Goal: Information Seeking & Learning: Learn about a topic

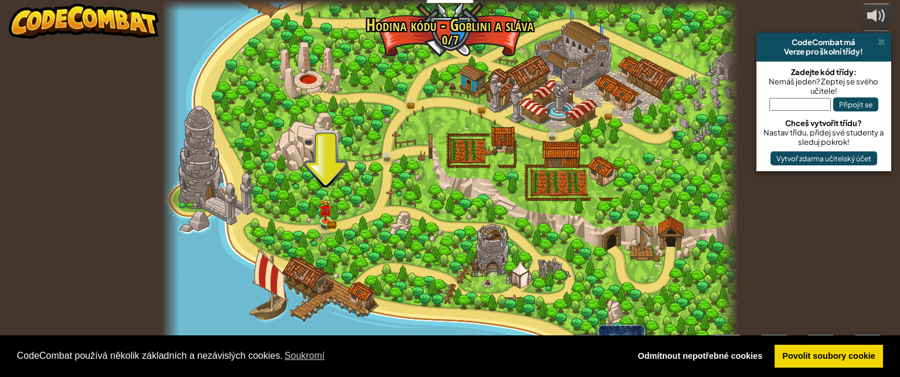
select select "cs"
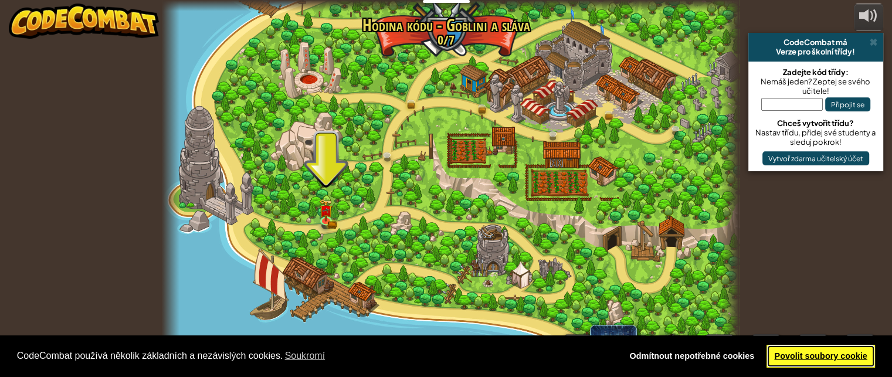
click at [838, 358] on font "Povolit soubory cookie" at bounding box center [820, 355] width 93 height 9
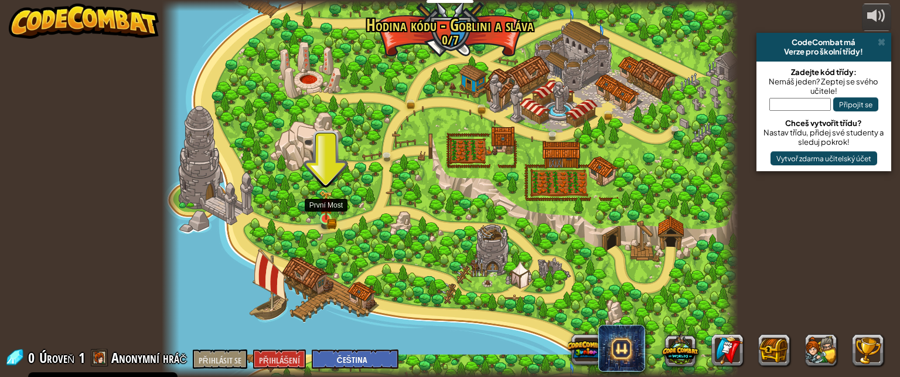
click at [328, 218] on img at bounding box center [325, 205] width 13 height 30
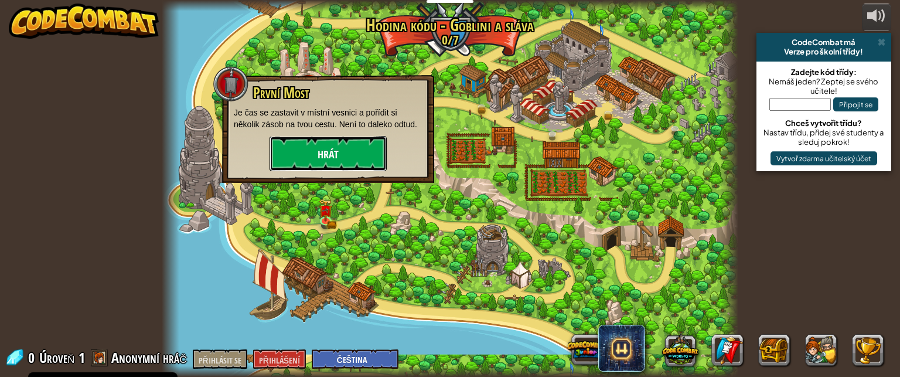
click at [339, 162] on button "Hrát" at bounding box center [328, 153] width 117 height 35
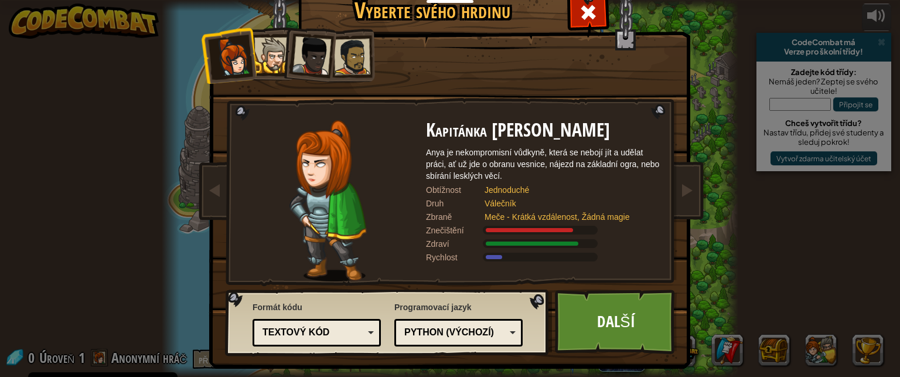
click at [310, 62] on div at bounding box center [312, 55] width 39 height 39
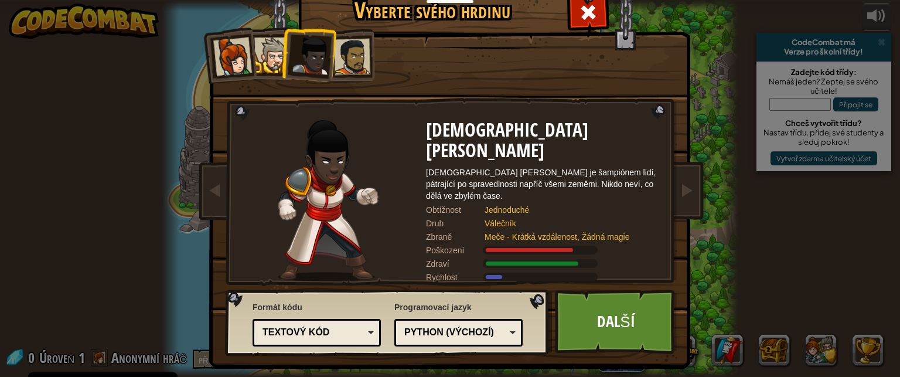
click at [301, 331] on font "Textový kód" at bounding box center [296, 332] width 67 height 10
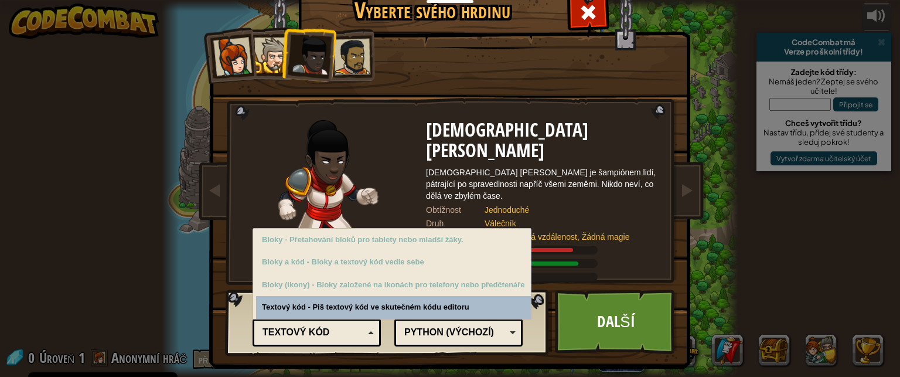
click at [328, 311] on div "Formát kódu Textový kód Bloky a kód Bloky Bloky (ikony) Textový kód Bloky - Pře…" at bounding box center [317, 322] width 128 height 48
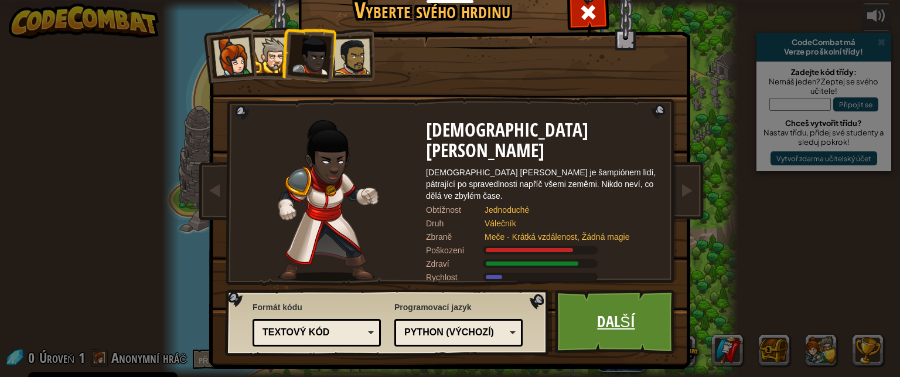
click at [610, 328] on font "Další" at bounding box center [616, 321] width 38 height 21
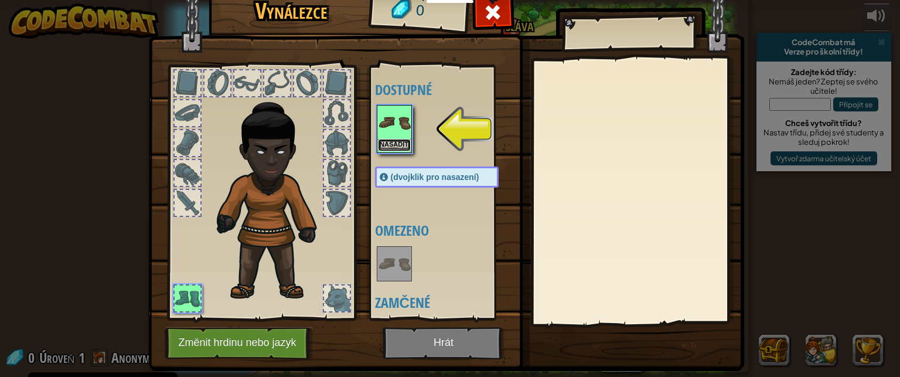
click at [394, 139] on button "Nasadit" at bounding box center [394, 145] width 33 height 12
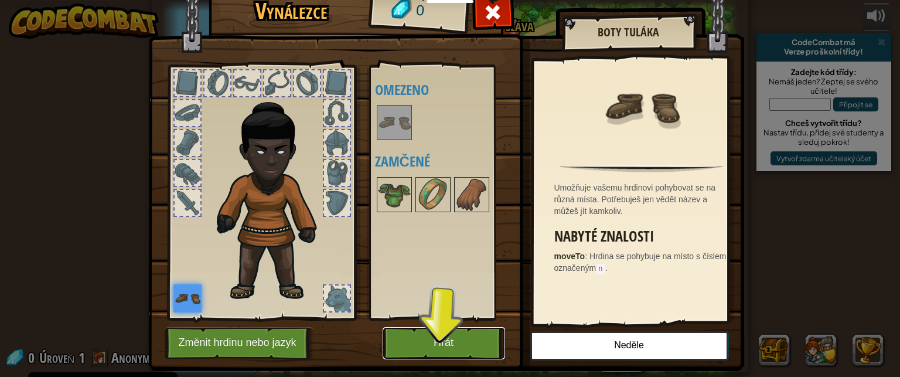
drag, startPoint x: 443, startPoint y: 339, endPoint x: 444, endPoint y: 440, distance: 100.8
click at [444, 339] on font "Hrát" at bounding box center [444, 343] width 20 height 12
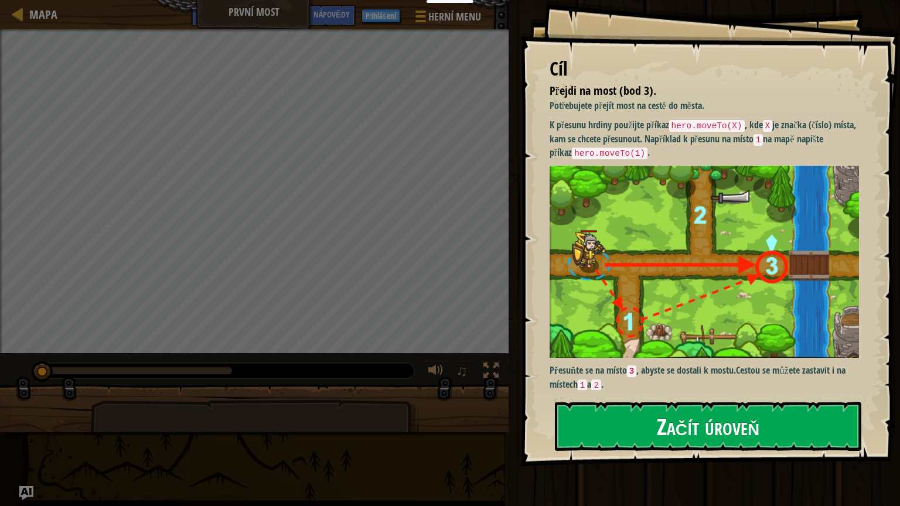
click at [714, 376] on font "Začít úroveň" at bounding box center [708, 426] width 103 height 32
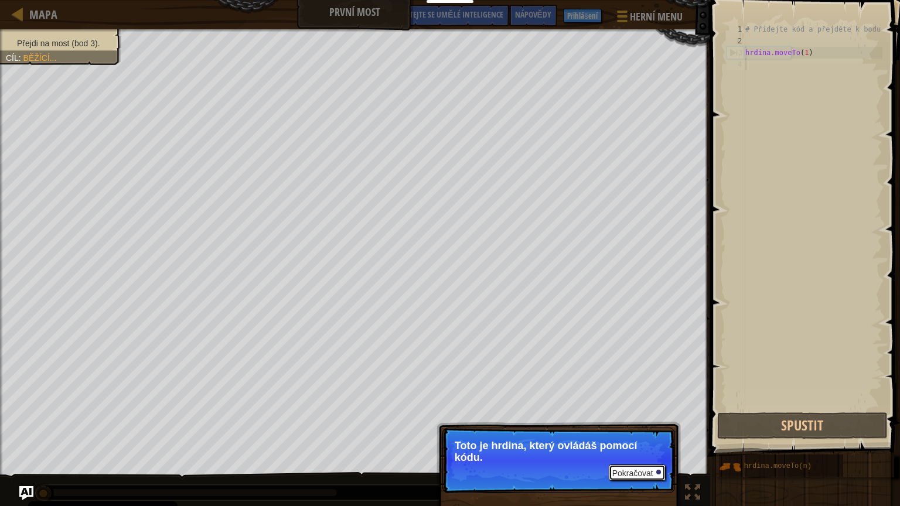
click at [650, 376] on font "Pokračovat" at bounding box center [633, 473] width 41 height 9
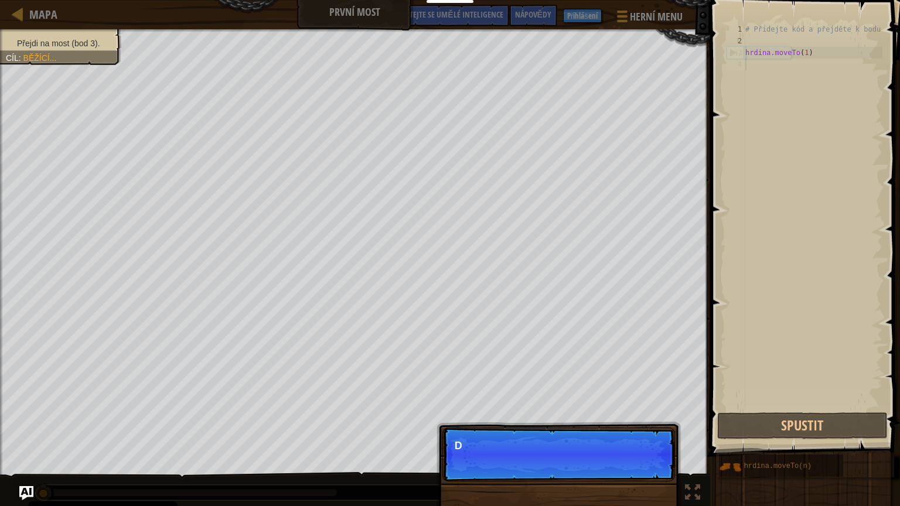
scroll to position [5, 0]
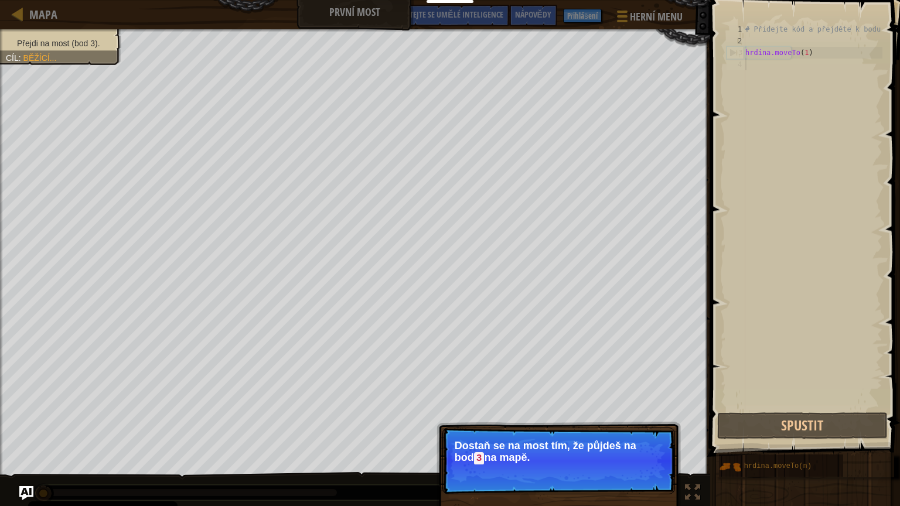
click at [647, 376] on p "Dostaň se na most tím, že půjdeš na bod 3 na mapě." at bounding box center [559, 452] width 208 height 25
click at [643, 376] on font "Pokračovat" at bounding box center [633, 474] width 41 height 9
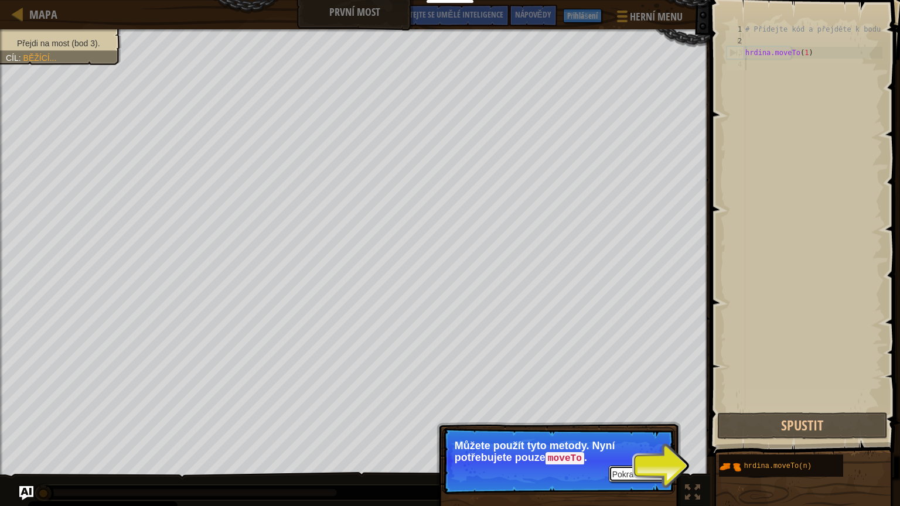
click at [660, 376] on div at bounding box center [659, 473] width 5 height 5
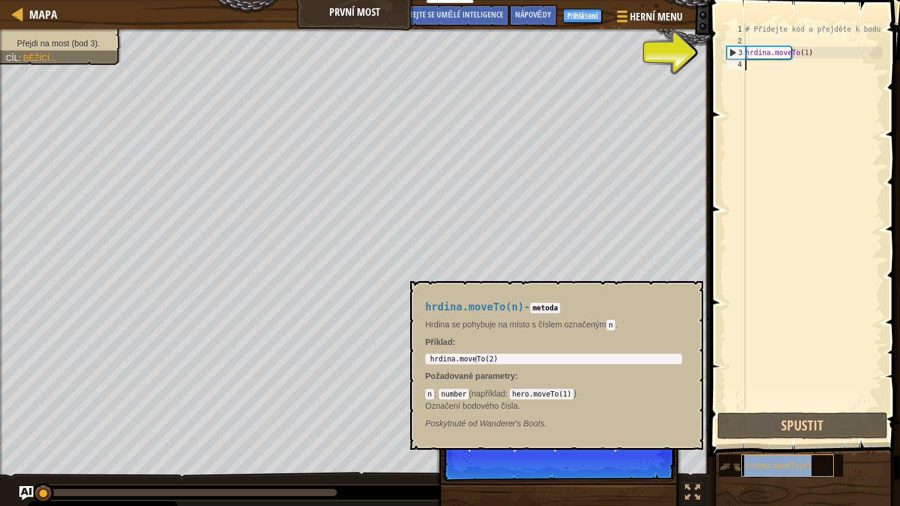
click at [749, 376] on font "hrdina.moveTo(n)" at bounding box center [778, 467] width 67 height 8
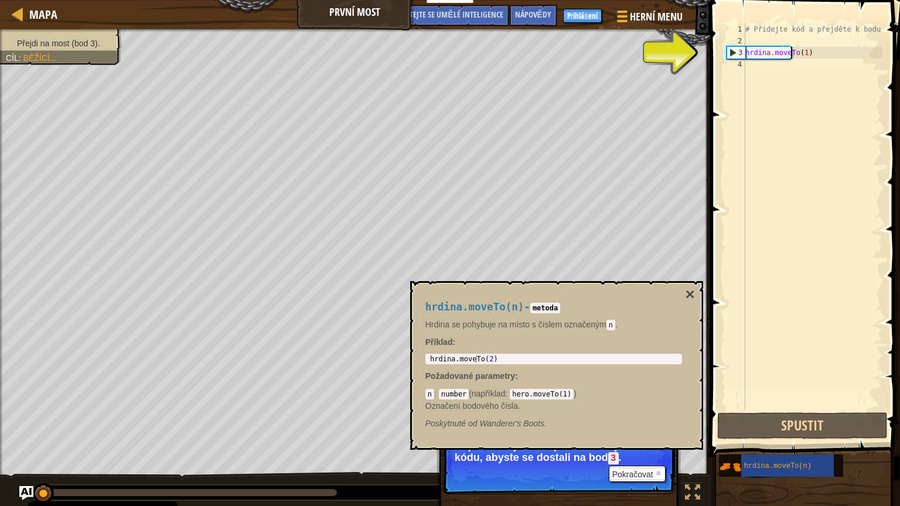
click at [810, 52] on div "# Přidejte kód a přejděte k bodu 3 hrdina.moveTo ( 1 ) ​ ​" at bounding box center [813, 228] width 140 height 410
type textarea "hero.moveTo(1)"
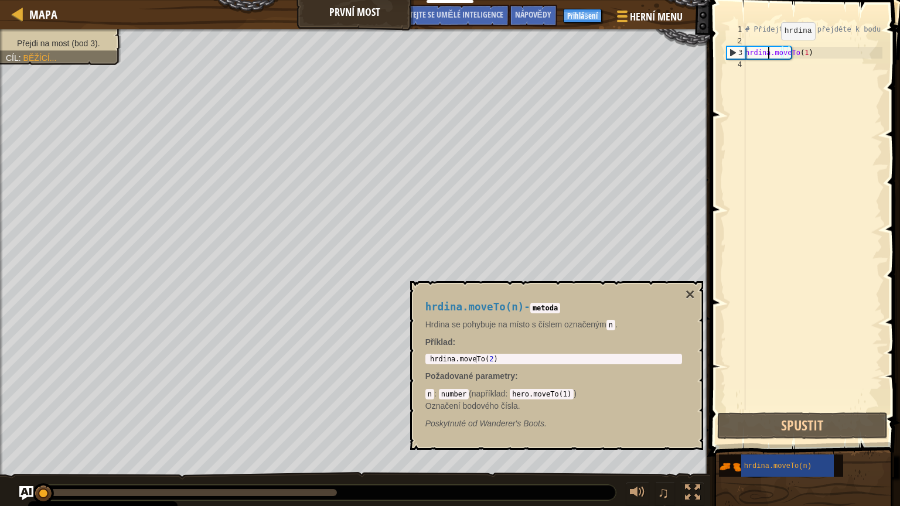
drag, startPoint x: 770, startPoint y: 52, endPoint x: 777, endPoint y: 49, distance: 7.4
click at [773, 50] on div "# Přidejte kód a přejděte k bodu 3 hrdina.moveTo ( 1 ) ​ ​" at bounding box center [813, 228] width 140 height 410
click at [781, 49] on div "# Přidejte kód a přejděte k bodu 3 hrdina.moveTo ( 1 ) ​ ​" at bounding box center [813, 228] width 140 height 410
click at [800, 112] on div "# Přidejte kód a přejděte k bodu 3 hrdina.moveTo ( 1 ) ​ ​" at bounding box center [813, 228] width 140 height 410
click at [652, 284] on div "hrdina.moveTo(n) - metoda Hrdina se pohybuje na místo s číslem označeným n . Př…" at bounding box center [556, 365] width 293 height 169
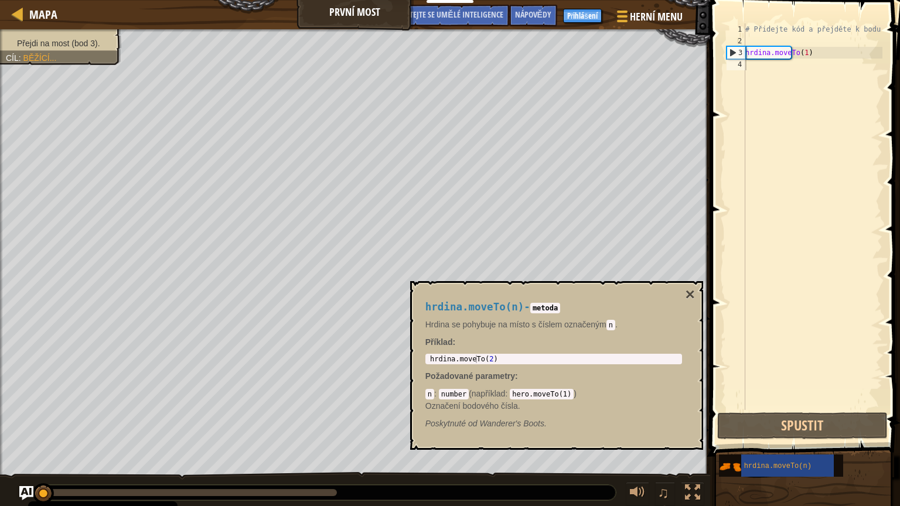
click at [682, 298] on div "hrdina.moveTo(n) - metoda Hrdina se pohybuje na místo s číslem označeným n . Př…" at bounding box center [553, 366] width 273 height 150
click at [689, 293] on font "×" at bounding box center [689, 294] width 9 height 18
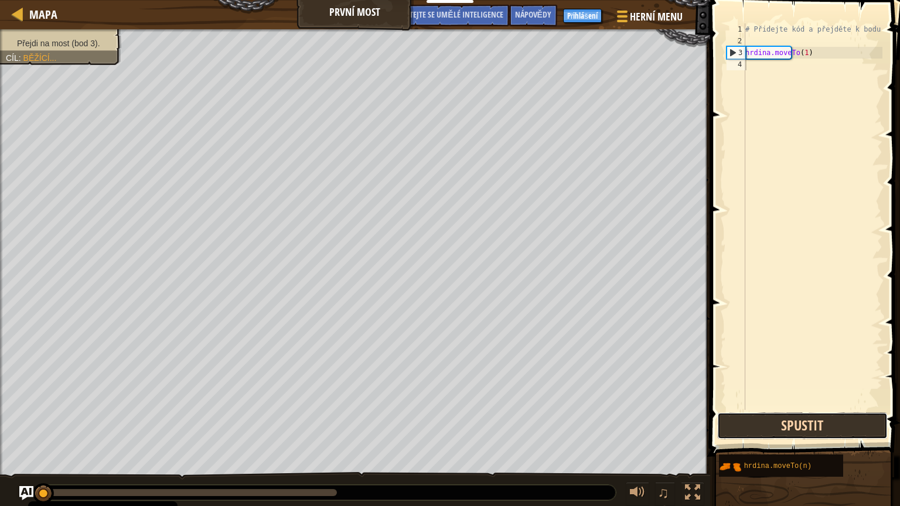
click at [745, 376] on button "Spustit" at bounding box center [803, 426] width 171 height 27
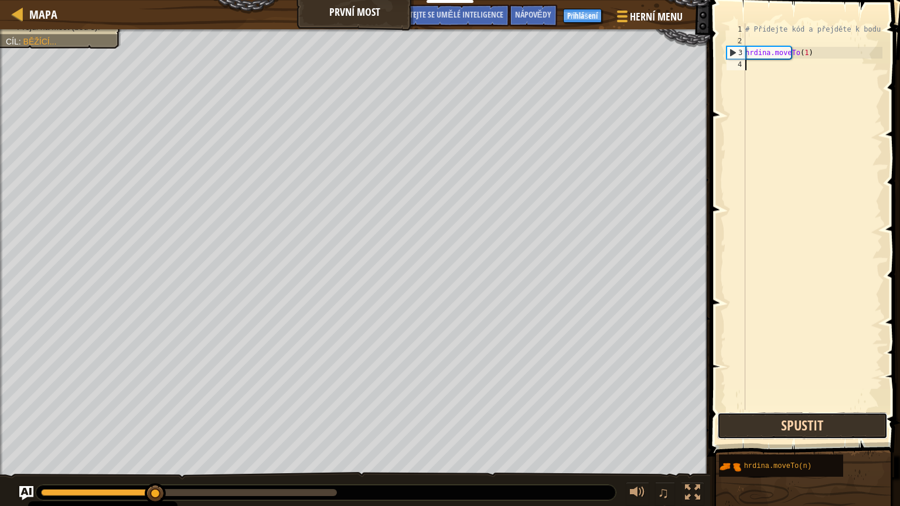
click at [764, 376] on button "Spustit" at bounding box center [803, 426] width 171 height 27
click at [814, 54] on div "# Přidejte kód a přejděte k bodu 3 hrdina.moveTo ( 1 ) ​ ​" at bounding box center [813, 228] width 140 height 410
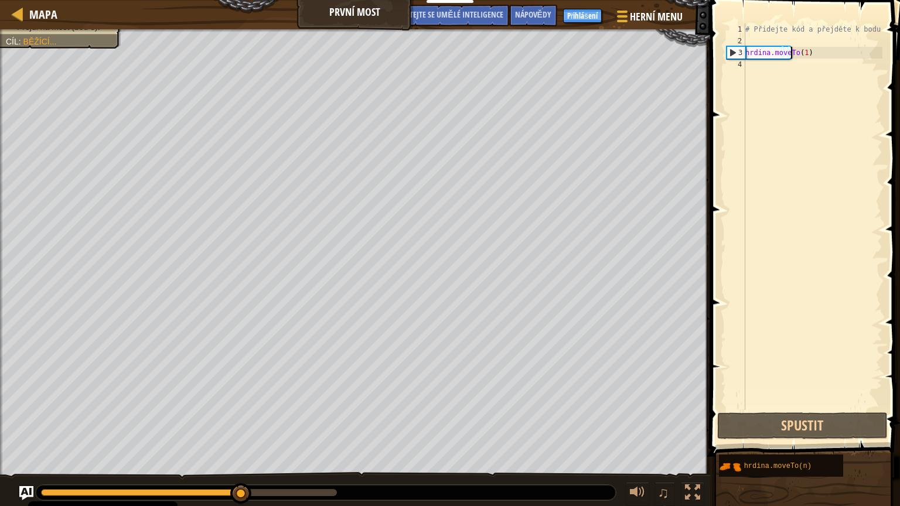
click at [809, 47] on div "# Přidejte kód a přejděte k bodu 3 hrdina.moveTo ( 1 ) ​ ​" at bounding box center [813, 228] width 140 height 410
drag, startPoint x: 809, startPoint y: 47, endPoint x: 802, endPoint y: 49, distance: 7.3
click at [809, 47] on div "# Přidejte kód a přejděte k bodu 3 hrdina.moveTo ( 1 ) ​ ​" at bounding box center [813, 228] width 140 height 410
click at [802, 49] on div "# Přidejte kód a přejděte k bodu 3 hrdina.moveTo ( 1 ) ​ ​" at bounding box center [813, 216] width 140 height 387
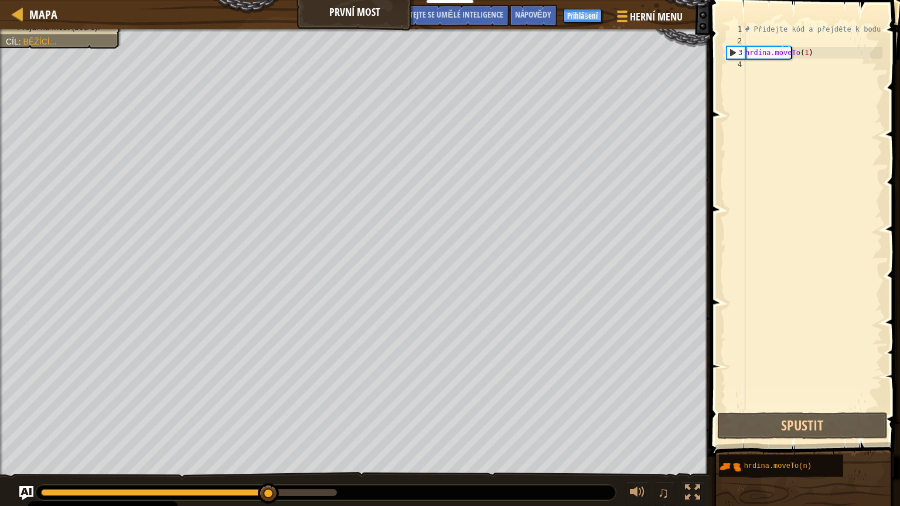
click at [801, 49] on div "# Přidejte kód a přejděte k bodu 3 hrdina.moveTo ( 1 ) ​ ​" at bounding box center [813, 228] width 140 height 410
click at [800, 49] on div "# Přidejte kód a přejděte k bodu 3 hrdina.moveTo ( 1 ) ​ ​" at bounding box center [813, 228] width 140 height 410
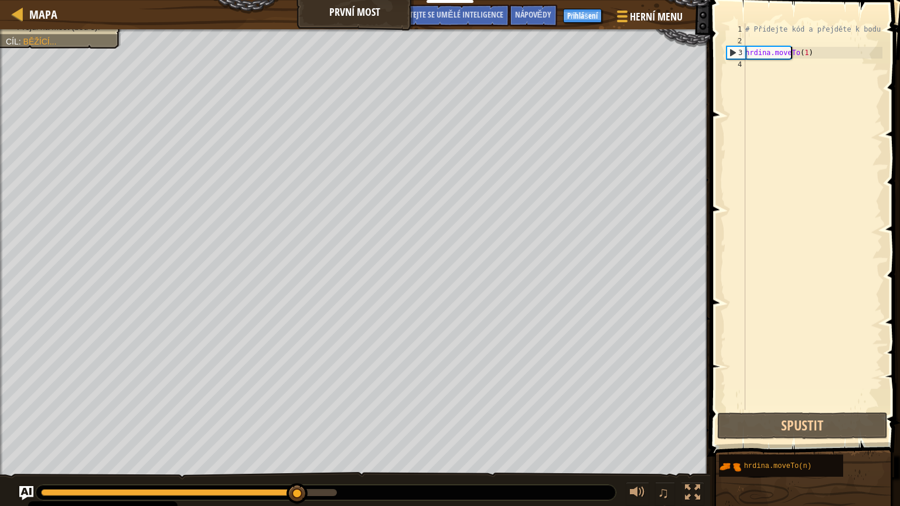
click at [800, 49] on div "# Přidejte kód a přejděte k bodu 3 hrdina.moveTo ( 1 ) ​ ​" at bounding box center [813, 228] width 140 height 410
type textarea "hero.moveTo(1)"
click at [793, 50] on div "# Přidejte kód a přejděte k bodu 3 hrdina.moveTo ( 1 ) ​ ​" at bounding box center [813, 228] width 140 height 410
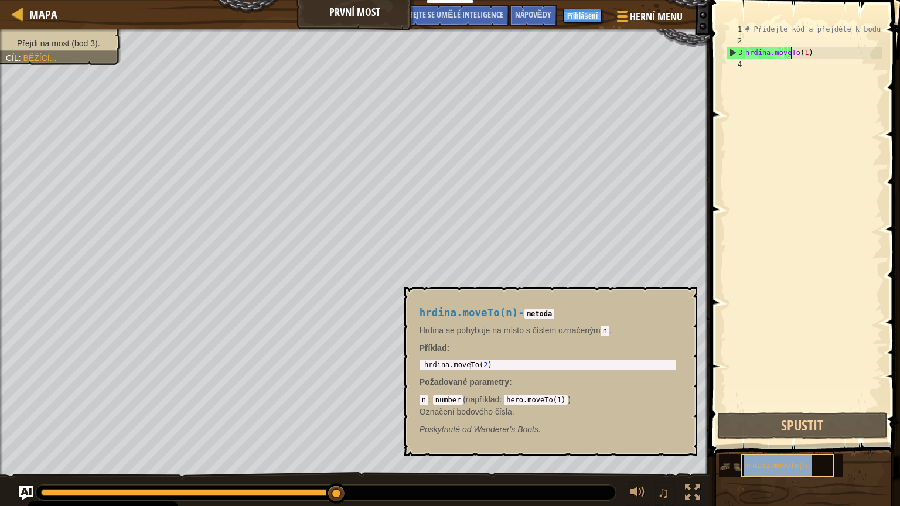
click at [803, 376] on font "hrdina.moveTo(n)" at bounding box center [778, 467] width 67 height 8
type textarea "hero.moveTo(2)"
click at [492, 365] on div "hrdina.moveTo ( 2 ) ​ ​" at bounding box center [548, 373] width 252 height 25
click at [496, 359] on div "hrdina.moveTo(n) - metoda Hrdina se pohybuje na místo s číslem označeným n . Př…" at bounding box center [548, 372] width 273 height 150
click at [491, 360] on div "hero.moveTo(2) 1 hrdina.moveTo ( 2 ) ​ ​ [DEMOGRAPHIC_DATA] XXXXXXXXXXXXXXXXXXX…" at bounding box center [548, 365] width 257 height 11
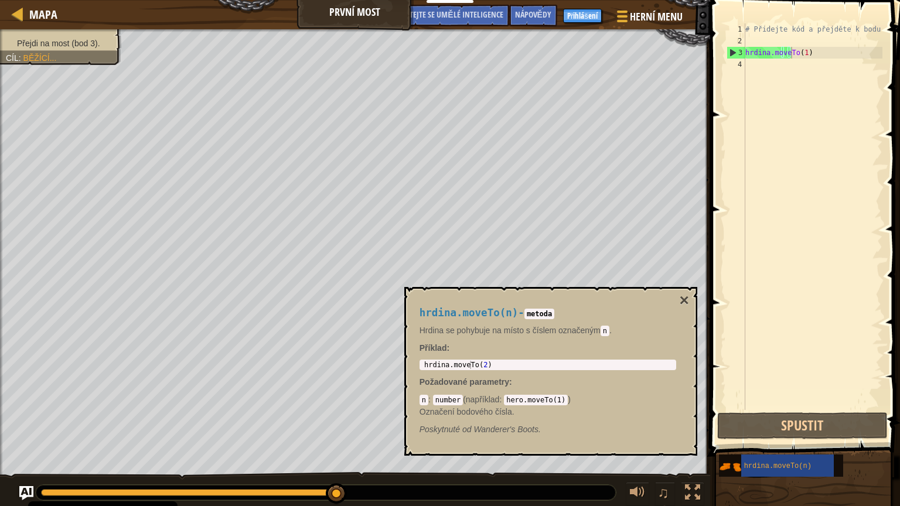
click at [488, 361] on div "hero.moveTo(2) 1 hrdina.moveTo ( 2 ) ​ ​ [DEMOGRAPHIC_DATA] XXXXXXXXXXXXXXXXXXX…" at bounding box center [548, 365] width 257 height 11
click at [487, 361] on div "hrdina.moveTo ( 2 ) ​ ​" at bounding box center [548, 373] width 252 height 25
click at [482, 363] on div "hrdina.moveTo ( 2 ) ​ ​" at bounding box center [548, 365] width 252 height 8
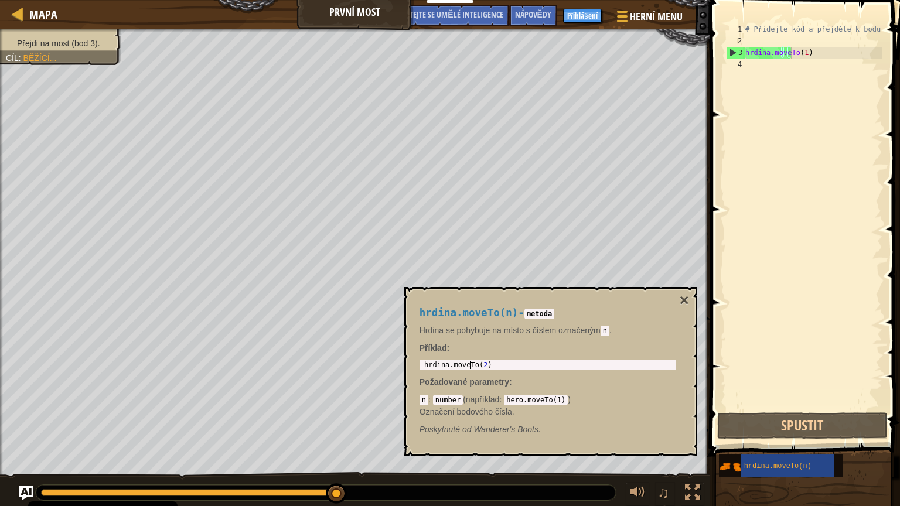
click at [482, 363] on div "hrdina.moveTo ( 2 ) ​ ​" at bounding box center [548, 373] width 252 height 25
click at [482, 366] on div "hrdina.moveTo ( 2 ) ​ ​" at bounding box center [548, 373] width 252 height 25
click at [481, 365] on div "hrdina.moveTo ( 2 ) ​ ​" at bounding box center [548, 365] width 252 height 8
click at [481, 369] on div "hero.moveTo(2) 1 hrdina.moveTo ( 2 ) ​ ​ [DEMOGRAPHIC_DATA] XXXXXXXXXXXXXXXXXXX…" at bounding box center [548, 365] width 257 height 11
click at [483, 370] on div "hrdina.moveTo(n) - metoda Hrdina se pohybuje na místo s číslem označeným n . Př…" at bounding box center [548, 372] width 273 height 150
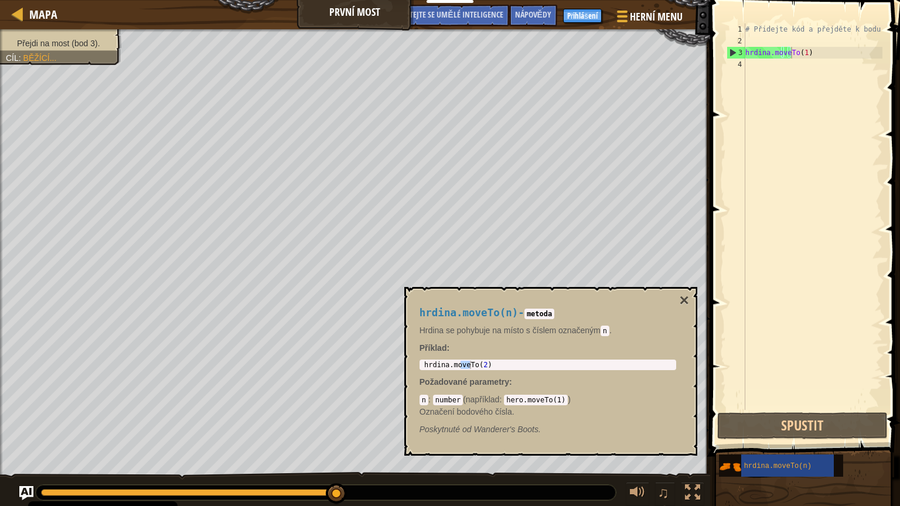
click at [483, 370] on div "hero.moveTo(2) 1 hrdina.moveTo ( 2 ) ​ ​ [DEMOGRAPHIC_DATA] XXXXXXXXXXXXXXXXXXX…" at bounding box center [548, 365] width 257 height 11
click at [675, 295] on div "hrdina.moveTo(n) - metoda Hrdina se pohybuje na místo s číslem označeným n . Př…" at bounding box center [550, 371] width 293 height 169
click at [685, 297] on font "×" at bounding box center [683, 300] width 9 height 18
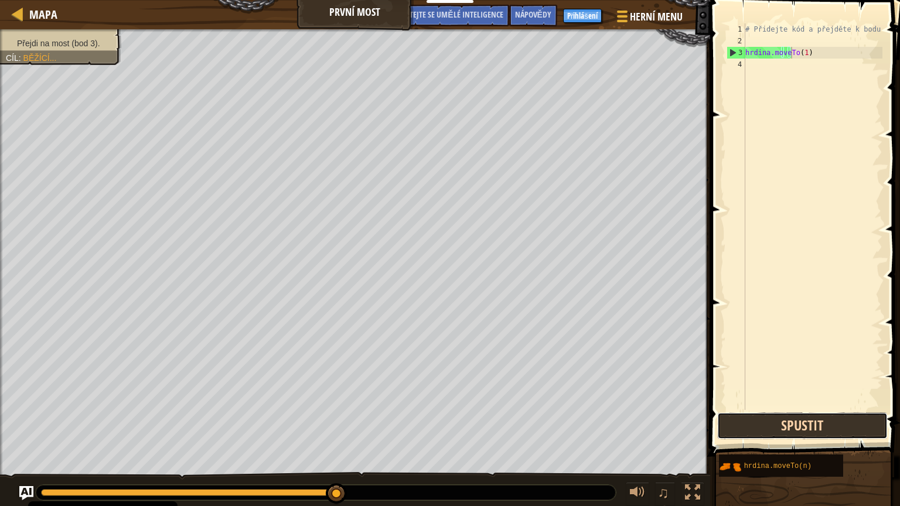
click at [821, 376] on button "Spustit" at bounding box center [803, 426] width 171 height 27
click at [759, 66] on div "# Přidejte kód a přejděte k bodu 3 hrdina.moveTo ( 1 ) ​ ​" at bounding box center [813, 228] width 140 height 410
click at [810, 49] on div "# Přidejte kód a přejděte k bodu 3 hrdina.moveTo ( 1 ) ​ ​" at bounding box center [813, 228] width 140 height 410
type textarea "hero.moveTo(1)"
click at [788, 69] on div "# Přidejte kód a přejděte k bodu 3 hrdina.moveTo ( 1 ) ​ ​" at bounding box center [813, 228] width 140 height 410
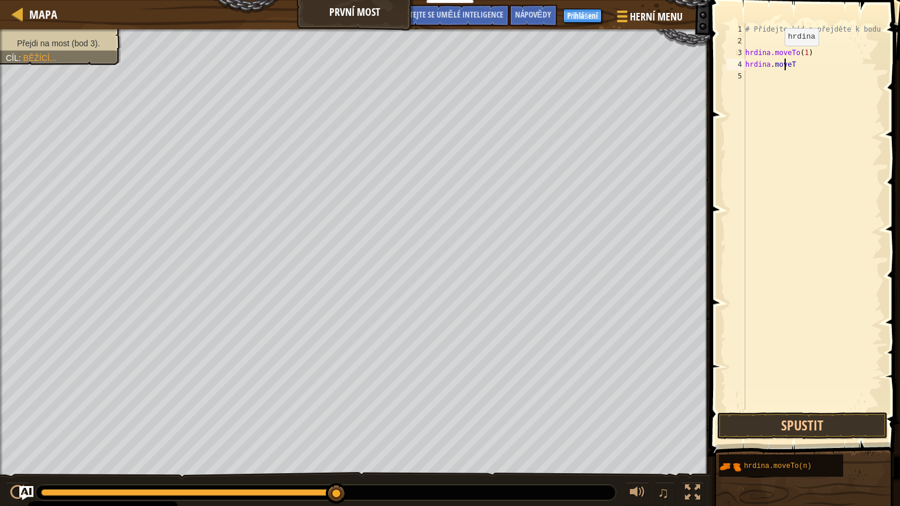
scroll to position [5, 3]
type textarea "hrdina.moveTo3"
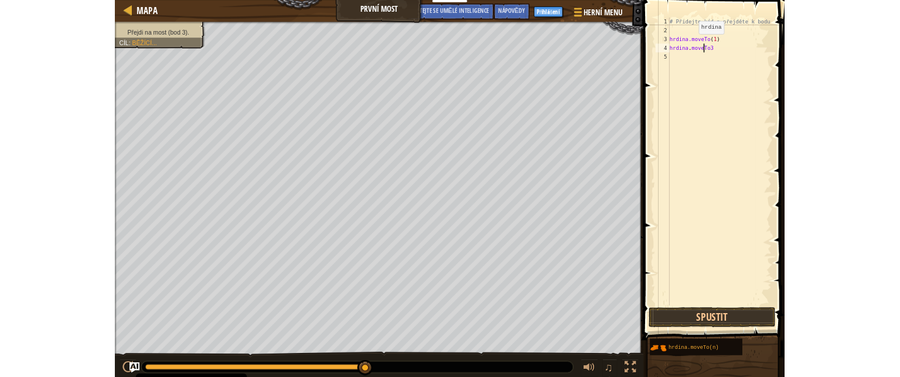
scroll to position [5, 0]
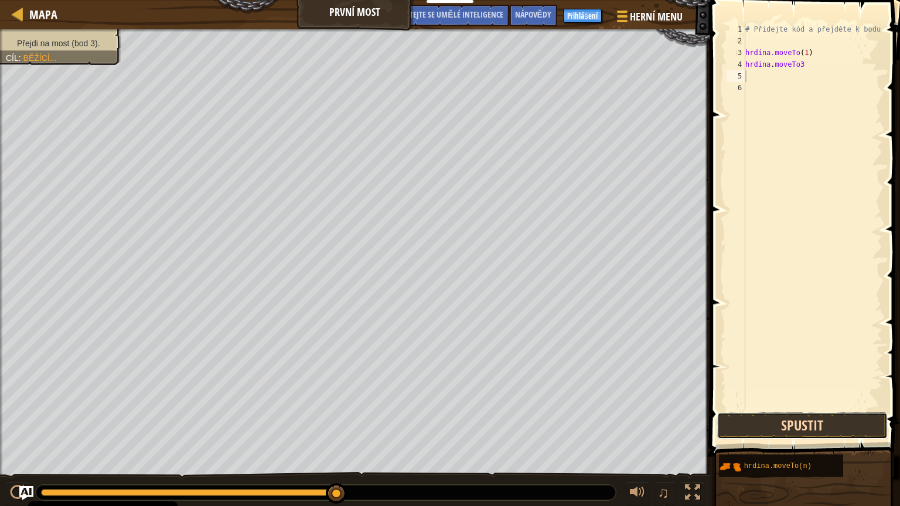
click at [787, 376] on button "Spustit" at bounding box center [803, 426] width 171 height 27
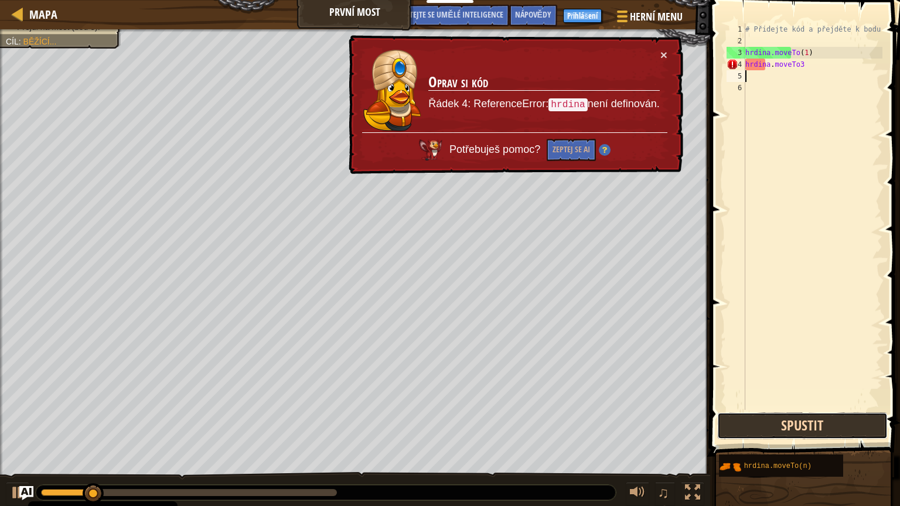
click at [787, 376] on button "Spustit" at bounding box center [803, 426] width 171 height 27
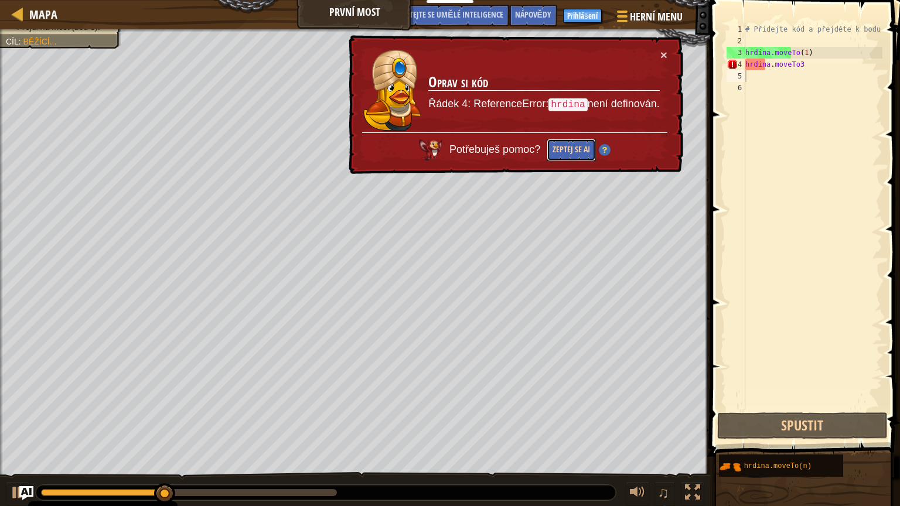
click at [569, 152] on font "Zeptej se AI" at bounding box center [572, 149] width 38 height 11
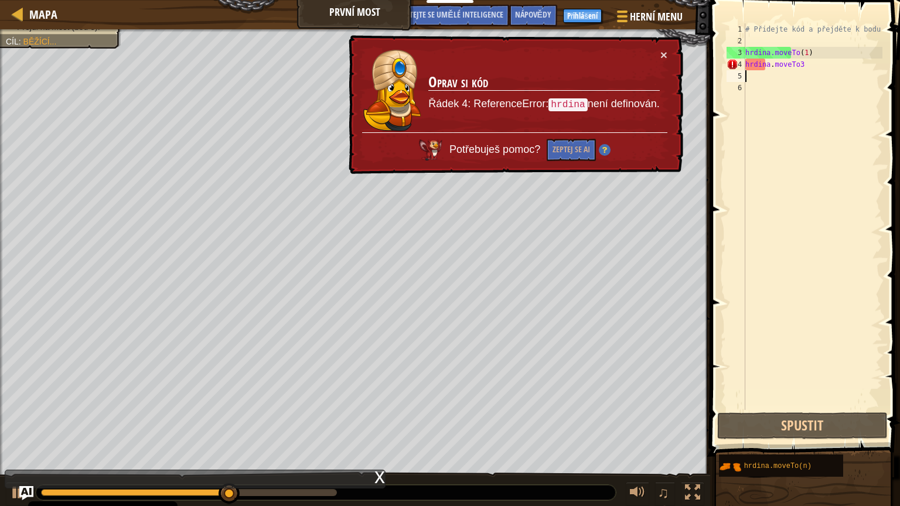
click at [671, 52] on div "× Oprav si kód Řádek 4: ReferenceError: hrdina není definován. Potřebuješ pomoc…" at bounding box center [514, 105] width 337 height 140
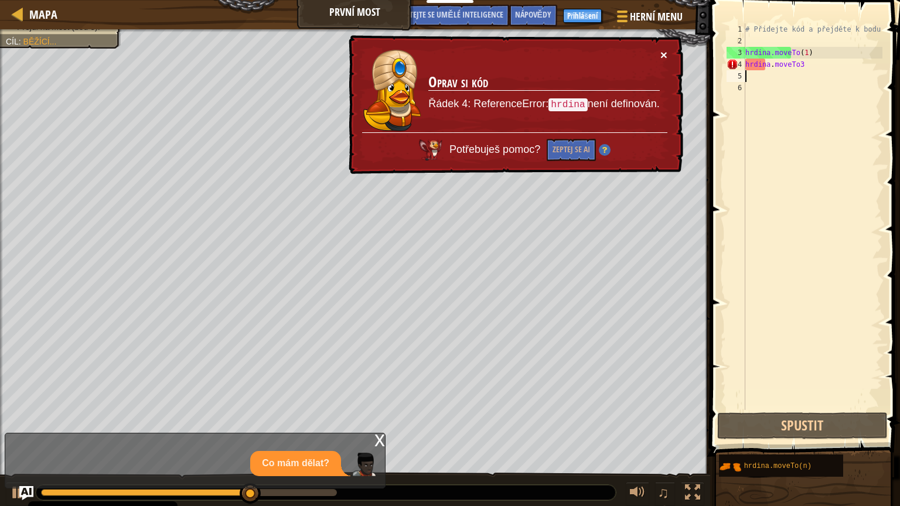
click at [660, 59] on div "× Oprav si kód Řádek 4: ReferenceError: hrdina není definován. Potřebuješ pomoc…" at bounding box center [514, 105] width 337 height 140
click at [660, 59] on td "Oprav si kód Řádek 4: ReferenceError: hrdina není definován." at bounding box center [544, 90] width 233 height 87
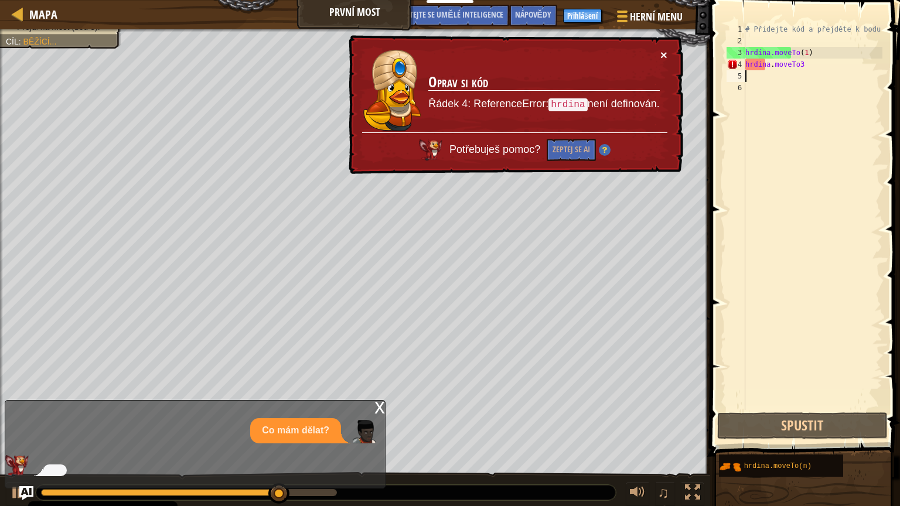
click at [664, 56] on font "×" at bounding box center [664, 54] width 7 height 13
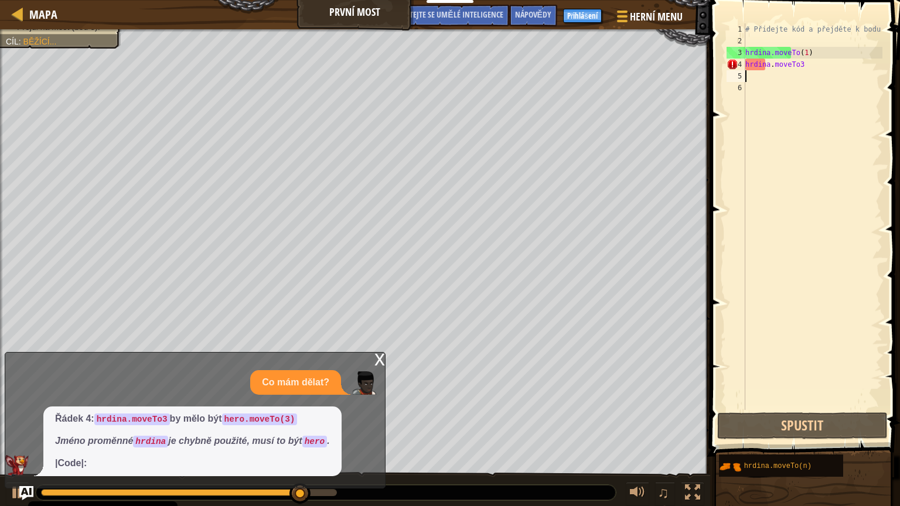
click at [788, 59] on div "# Přidejte kód a přejděte k bodu 3 hrdina.moveTo ( 1 ) ​ ​ hrdina . moveTo3" at bounding box center [813, 228] width 140 height 410
type textarea "hrdina.moveTo3"
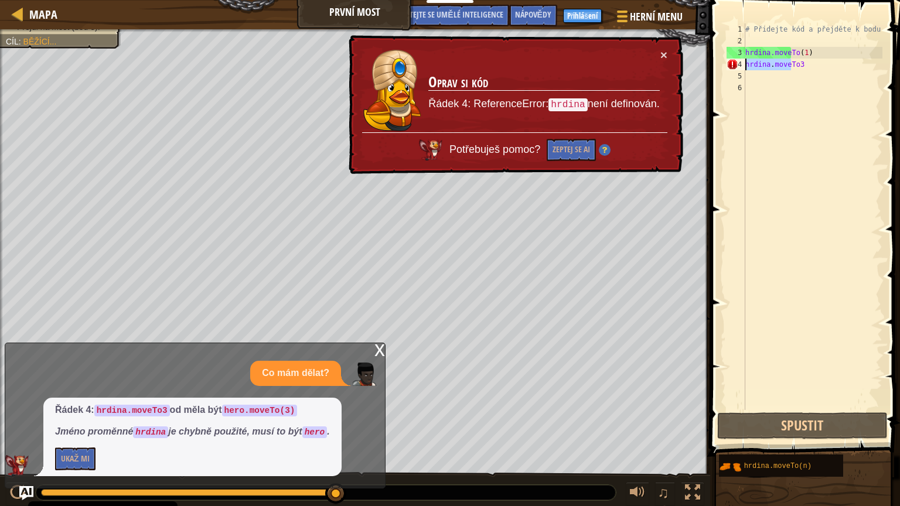
drag, startPoint x: 815, startPoint y: 61, endPoint x: 715, endPoint y: 61, distance: 100.2
click at [715, 61] on div "hrdina.moveTo3 1 2 3 4 5 6 # Přidejte kód a přejděte k bodu 3 hrdina.moveTo ( 1…" at bounding box center [803, 251] width 193 height 491
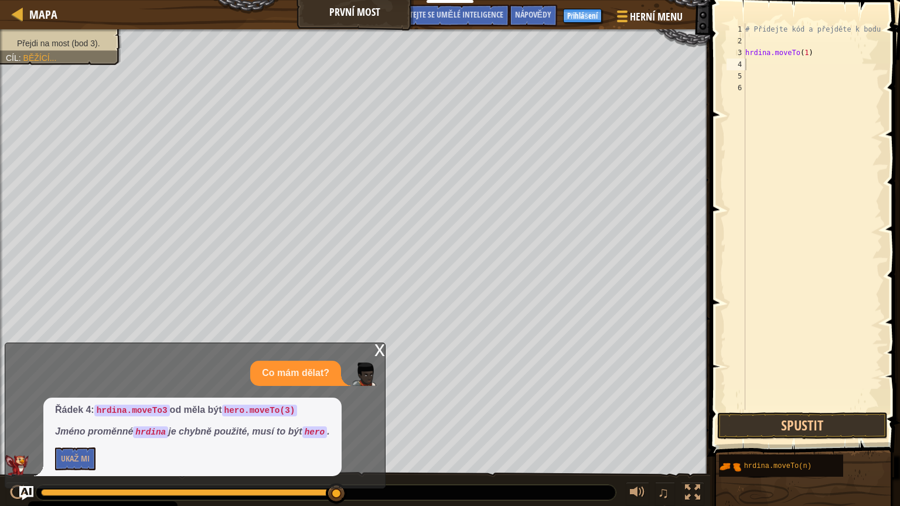
click at [380, 345] on font "x" at bounding box center [380, 349] width 11 height 24
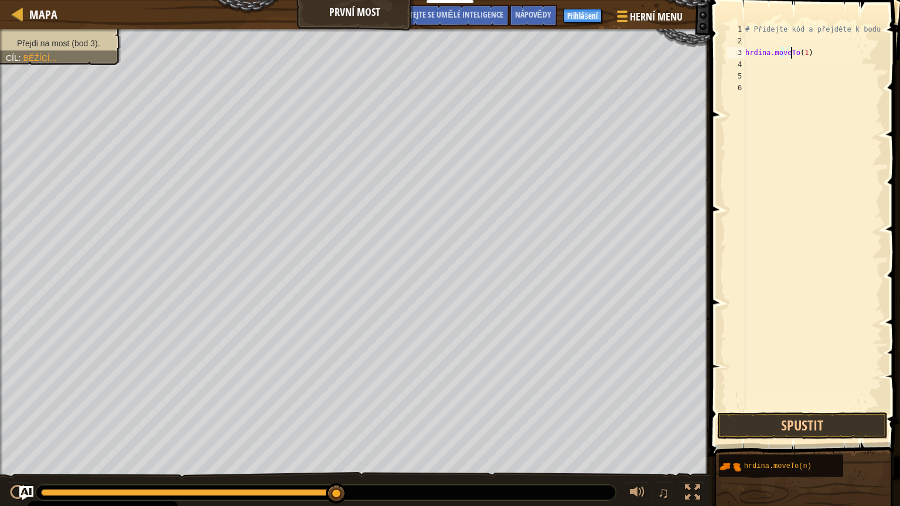
click at [812, 52] on div "# Přidejte kód a přejděte k bodu 3 hrdina.moveTo ( 1 ) ​ ​" at bounding box center [813, 228] width 140 height 410
type textarea "hero.moveTo(1)"
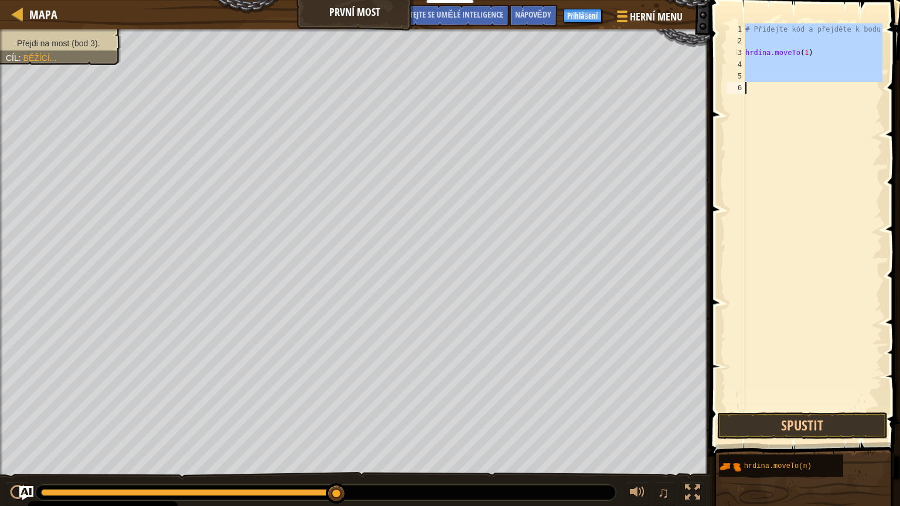
click at [812, 52] on div "# Přidejte kód a přejděte k bodu 3 hrdina.moveTo ( 1 ) ​ ​" at bounding box center [813, 228] width 140 height 410
click at [812, 52] on div "# Přidejte kód a přejděte k bodu 3 hrdina.moveTo ( 1 ) ​ ​" at bounding box center [813, 216] width 140 height 387
type textarea "hero.moveTo(1)"
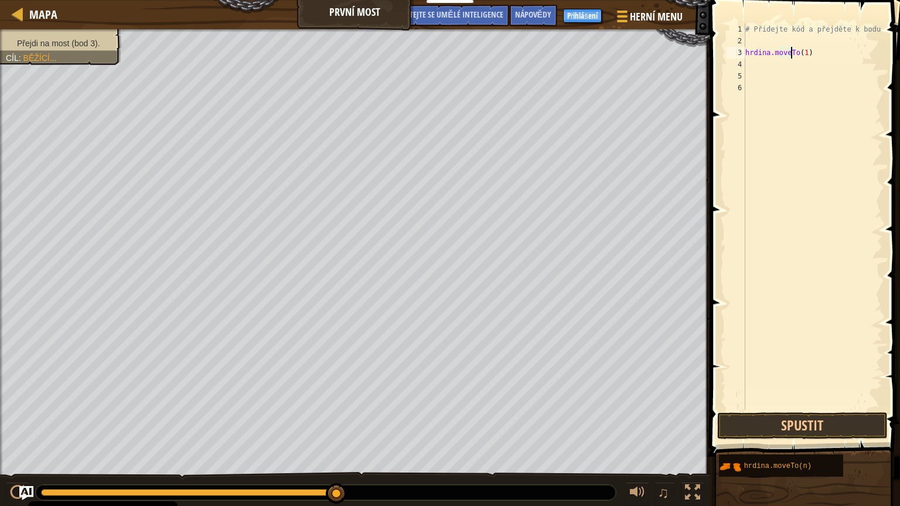
click at [812, 52] on div "# Přidejte kód a přejděte k bodu 3 hrdina.moveTo ( 1 ) ​ ​" at bounding box center [813, 228] width 140 height 410
click at [805, 51] on div "# Přidejte kód a přejděte k bodu 3 hrdina.moveTo ( 1 ) ​ ​" at bounding box center [813, 228] width 140 height 410
drag, startPoint x: 804, startPoint y: 50, endPoint x: 817, endPoint y: 50, distance: 12.3
click at [817, 50] on div "# Přidejte kód a přejděte k bodu 3 hrdina.moveTo ( 1 ) ​ ​" at bounding box center [813, 228] width 140 height 410
click at [811, 50] on div "# Přidejte kód a přejděte k bodu 3 hrdina.moveTo ( 1 ) ​ ​" at bounding box center [813, 228] width 140 height 410
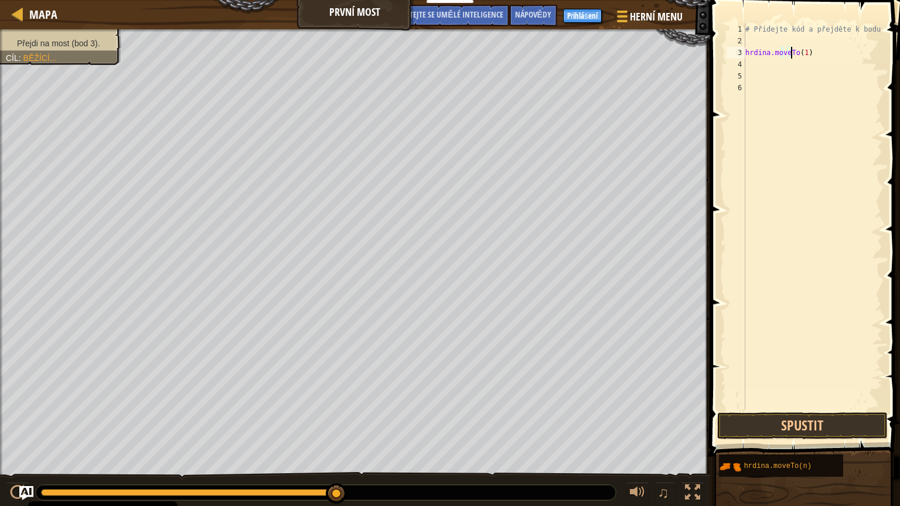
click at [811, 50] on div "# Přidejte kód a přejděte k bodu 3 hrdina.moveTo ( 1 ) ​ ​" at bounding box center [813, 228] width 140 height 410
drag, startPoint x: 811, startPoint y: 49, endPoint x: 830, endPoint y: 72, distance: 29.5
click at [830, 72] on div "# Přidejte kód a přejděte k bodu 3 hrdina.moveTo ( 1 ) ​ ​" at bounding box center [813, 228] width 140 height 410
click at [805, 52] on div "# Přidejte kód a přejděte k bodu 3 hrdina.moveTo ( 1 ) ​ ​" at bounding box center [813, 228] width 140 height 410
click at [808, 52] on div "# Přidejte kód a přejděte k bodu 3 hrdina.moveTo ( 1 ) ​ ​" at bounding box center [813, 228] width 140 height 410
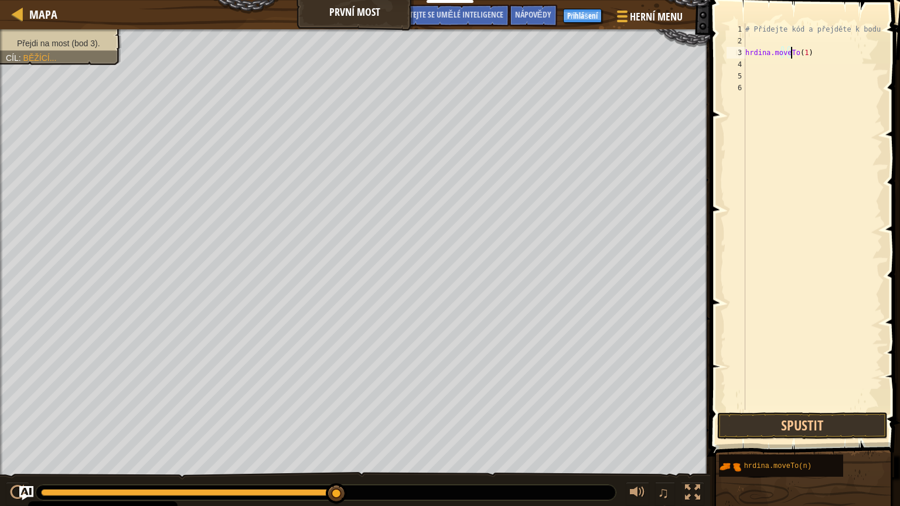
click at [810, 51] on div "# Přidejte kód a přejděte k bodu 3 hrdina.moveTo ( 1 ) ​ ​" at bounding box center [813, 228] width 140 height 410
click at [811, 51] on div "# Přidejte kód a přejděte k bodu 3 hrdina.moveTo ( 1 ) ​ ​" at bounding box center [813, 228] width 140 height 410
type textarea "hero.moveTo(1)"
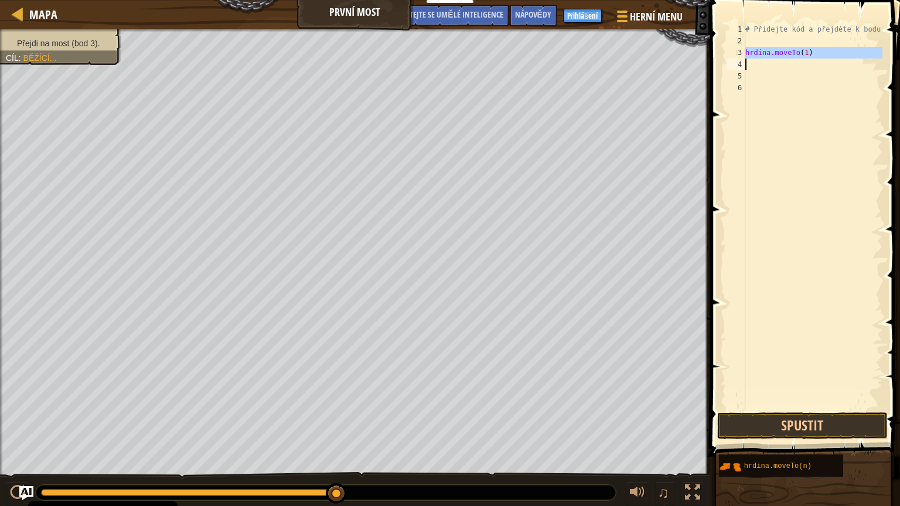
click at [811, 51] on div "# Přidejte kód a přejděte k bodu 3 hrdina.moveTo ( 1 ) ​ ​" at bounding box center [813, 228] width 140 height 410
type textarea "hero.moveTo(1)"
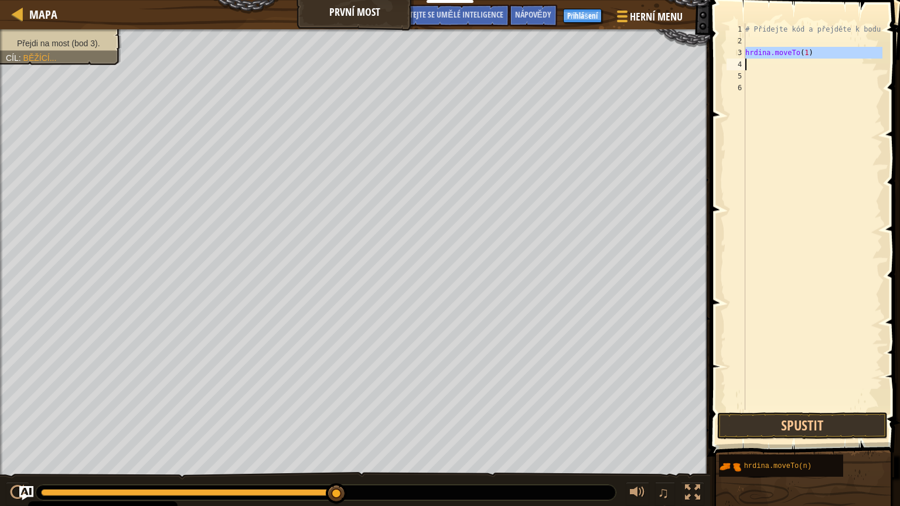
click at [854, 147] on div "# Přidejte kód a přejděte k bodu 3 hrdina.moveTo ( 1 ) ​ ​" at bounding box center [813, 228] width 140 height 410
click at [810, 54] on div "# Přidejte kód a přejděte k bodu 3 hrdina.moveTo ( 1 ) ​ ​" at bounding box center [813, 228] width 140 height 410
click at [809, 47] on div "# Přidejte kód a přejděte k bodu 3 hrdina.moveTo ( 1 ) ​ ​" at bounding box center [813, 228] width 140 height 410
click at [818, 47] on div "# Přidejte kód a přejděte k bodu 3 hrdina.moveTo ( 1 ) ​ ​" at bounding box center [813, 228] width 140 height 410
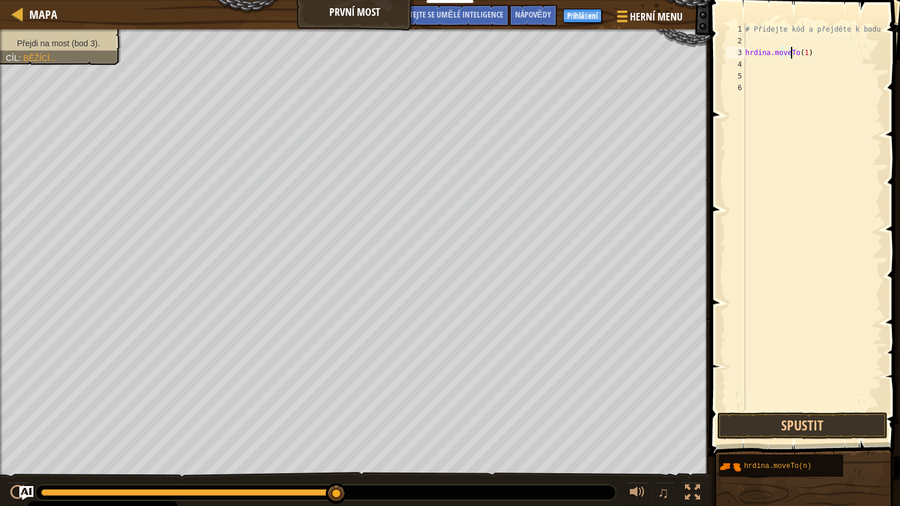
click at [818, 47] on div "# Přidejte kód a přejděte k bodu 3 hrdina.moveTo ( 1 ) ​ ​" at bounding box center [813, 228] width 140 height 410
type textarea "hero.moveTo(1)"
click at [819, 45] on div "# Přidejte kód a přejděte k bodu 3 hrdina.moveTo ( 1 ) ​ ​" at bounding box center [813, 228] width 140 height 410
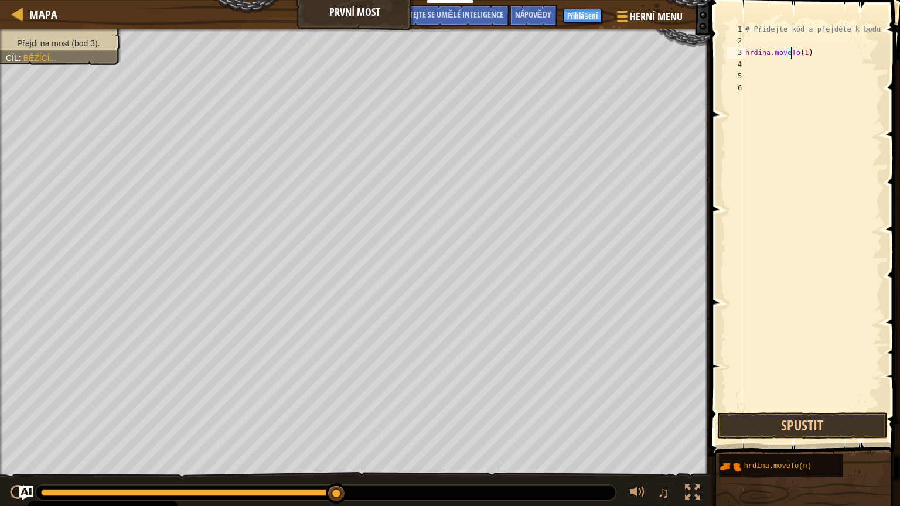
drag, startPoint x: 804, startPoint y: 52, endPoint x: 811, endPoint y: 50, distance: 8.0
click at [811, 50] on div "# Přidejte kód a přejděte k bodu 3 hrdina.moveTo ( 1 ) ​ ​" at bounding box center [813, 228] width 140 height 410
click at [810, 47] on div "# Přidejte kód a přejděte k bodu 3 hrdina.moveTo ( 1 ) ​ ​" at bounding box center [813, 228] width 140 height 410
click at [810, 50] on div "# Přidejte kód a přejděte k bodu 3 hrdina.moveTo ( 1 ) ​ ​" at bounding box center [813, 228] width 140 height 410
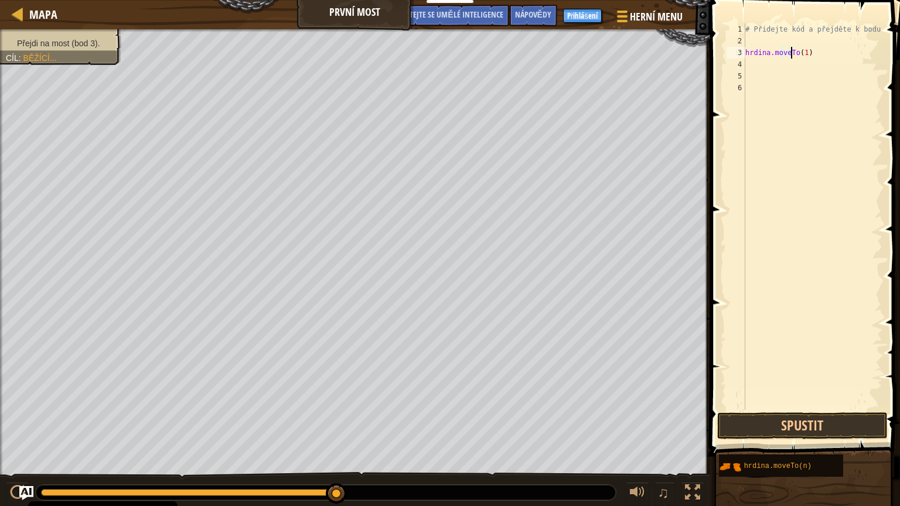
click at [810, 50] on div "# Přidejte kód a přejděte k bodu 3 hrdina.moveTo ( 1 ) ​ ​" at bounding box center [813, 228] width 140 height 410
type textarea "hero.moveTo(1)"
click at [810, 50] on div "# Přidejte kód a přejděte k bodu 3 hrdina.moveTo ( 1 ) ​ ​" at bounding box center [813, 228] width 140 height 410
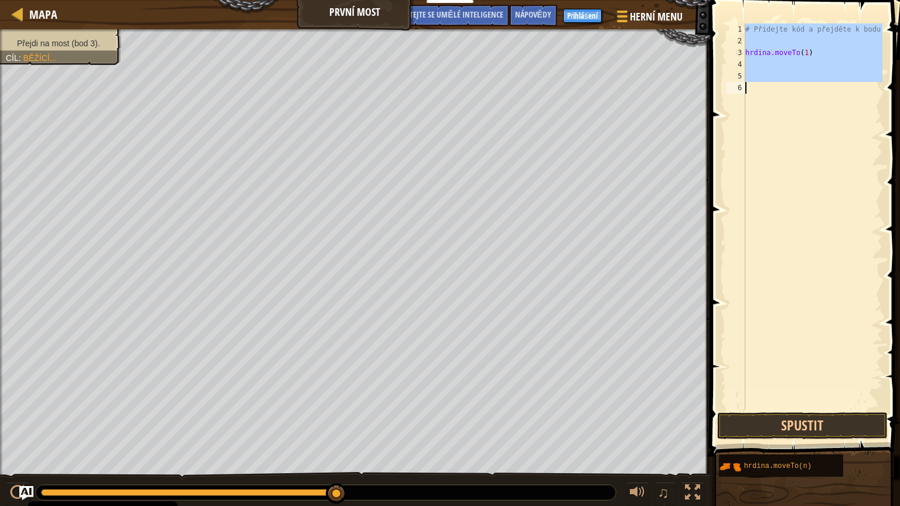
click at [810, 50] on div "# Přidejte kód a přejděte k bodu 3 hrdina.moveTo ( 1 ) ​ ​" at bounding box center [813, 228] width 140 height 410
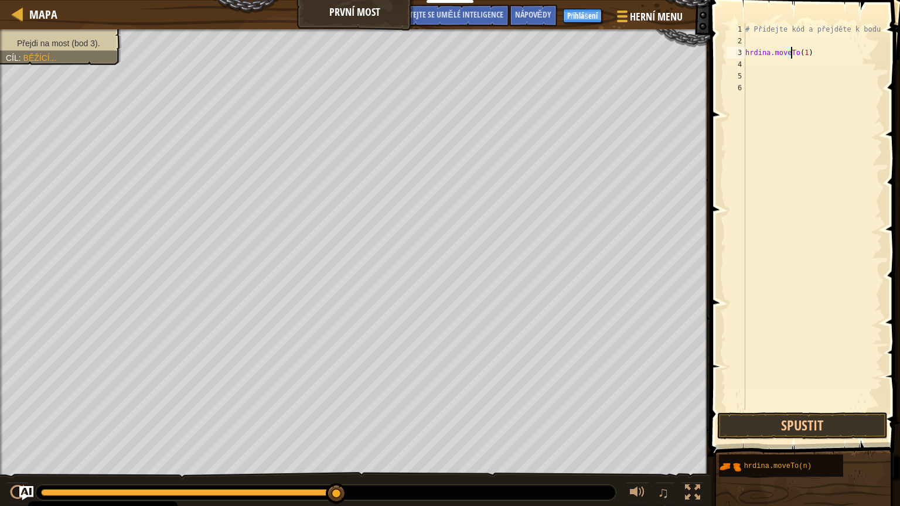
click at [809, 52] on div "# Přidejte kód a přejděte k bodu 3 hrdina.moveTo ( 1 ) ​ ​" at bounding box center [813, 228] width 140 height 410
click at [811, 52] on div "# Přidejte kód a přejděte k bodu 3 hrdina.moveTo ( 1 ) ​ ​" at bounding box center [813, 228] width 140 height 410
drag, startPoint x: 807, startPoint y: 51, endPoint x: 814, endPoint y: 59, distance: 10.8
click at [814, 59] on div "# Přidejte kód a přejděte k bodu 3 hrdina.moveTo ( 1 ) ​ ​" at bounding box center [813, 228] width 140 height 410
click at [802, 51] on div "# Přidejte kód a přejděte k bodu 3 hrdina.moveTo ( 1 ) ​ ​" at bounding box center [813, 228] width 140 height 410
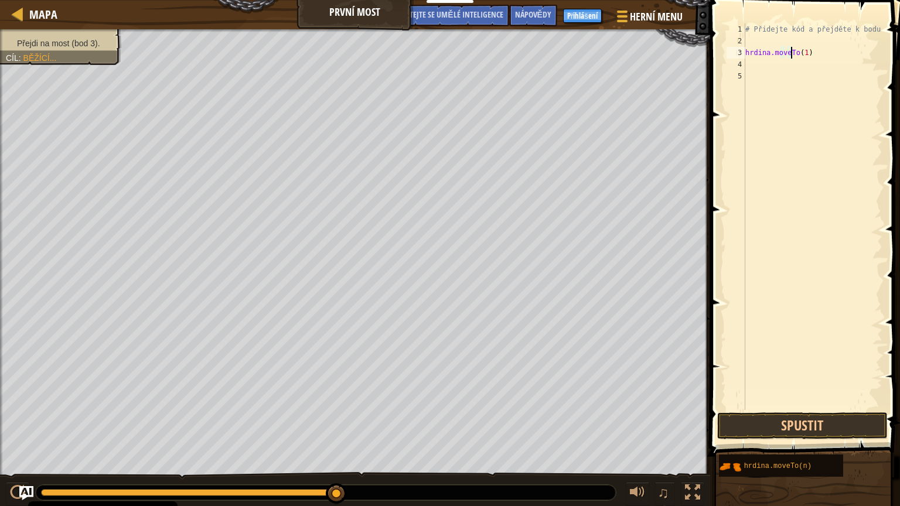
click at [799, 50] on div "# Přidejte kód a přejděte k bodu 3 hrdina.moveTo ( 1 ) ​ ​" at bounding box center [813, 228] width 140 height 410
type textarea "hero.moveTo(1)"
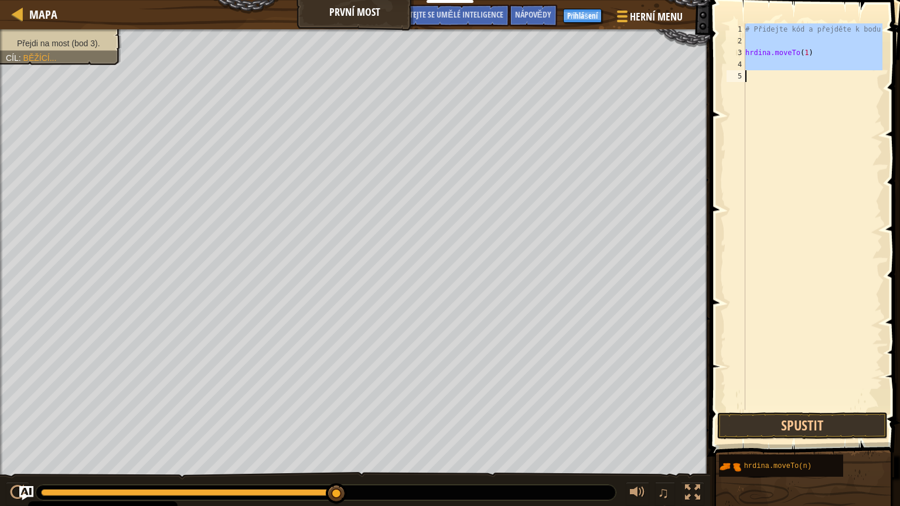
click at [799, 50] on div "# Přidejte kód a přejděte k bodu 3 hrdina.moveTo ( 1 ) ​ ​" at bounding box center [813, 228] width 140 height 410
